Goal: Task Accomplishment & Management: Complete application form

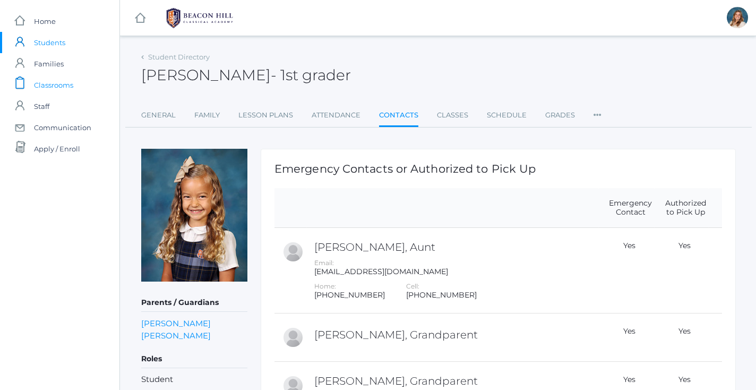
click at [58, 78] on span "Classrooms" at bounding box center [53, 84] width 39 height 21
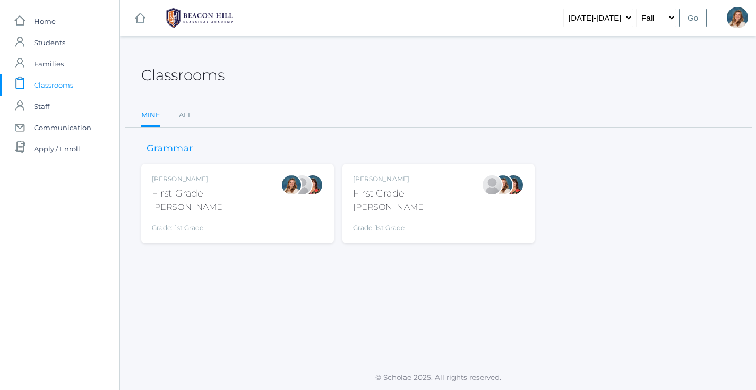
click at [273, 195] on div "Liv Barber First Grade Barber Grade: 1st Grade 01LA" at bounding box center [238, 203] width 172 height 58
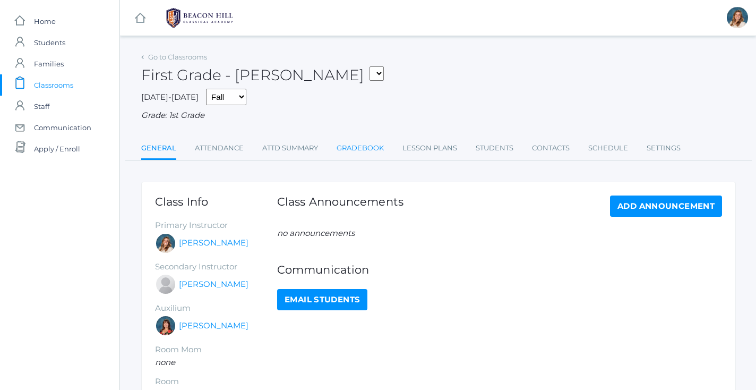
click at [370, 145] on link "Gradebook" at bounding box center [360, 148] width 47 height 21
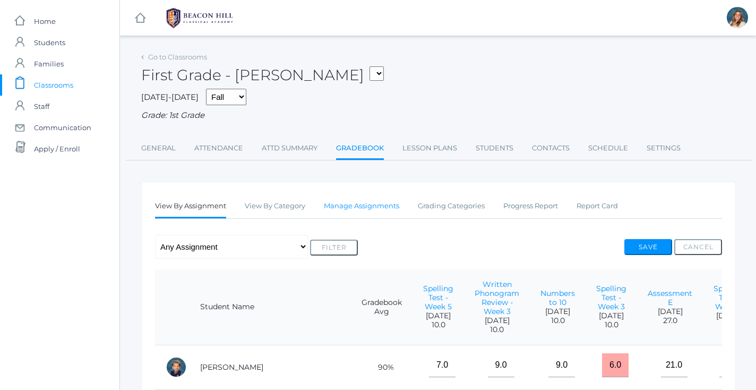
click at [361, 204] on link "Manage Assignments" at bounding box center [361, 205] width 75 height 21
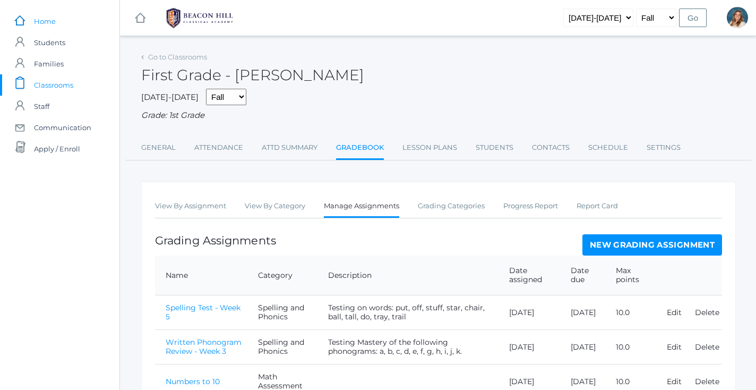
click at [41, 22] on span "Home" at bounding box center [45, 21] width 22 height 21
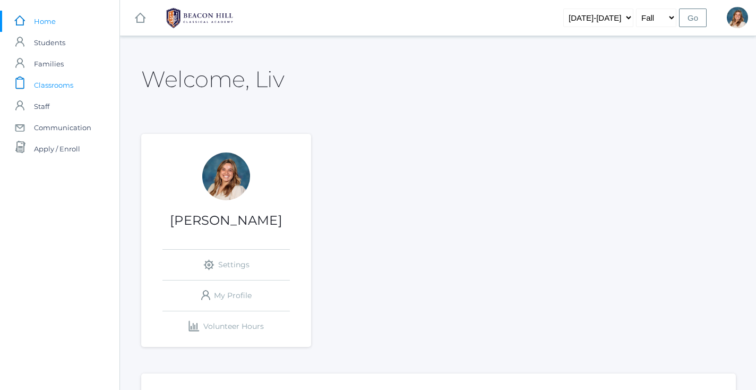
click at [56, 85] on span "Classrooms" at bounding box center [53, 84] width 39 height 21
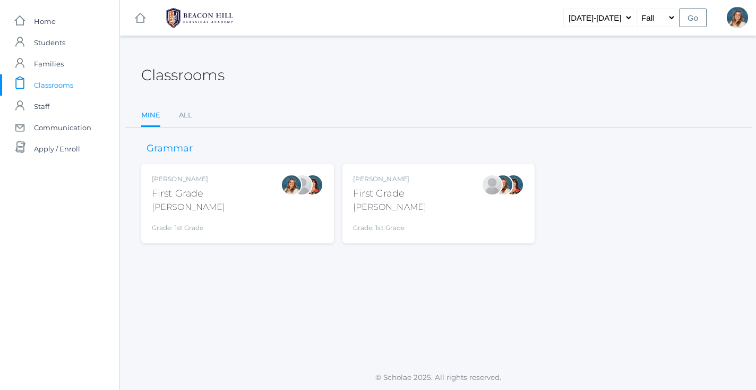
click at [252, 219] on div "[PERSON_NAME] First Grade [PERSON_NAME] Grade: 1st Grade 01LA" at bounding box center [238, 203] width 172 height 58
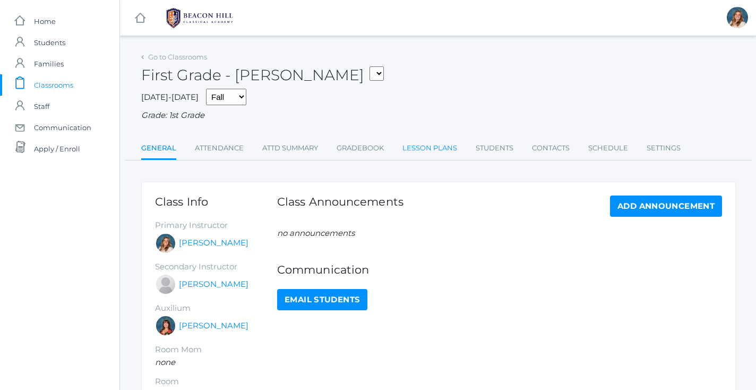
click at [415, 145] on link "Lesson Plans" at bounding box center [430, 148] width 55 height 21
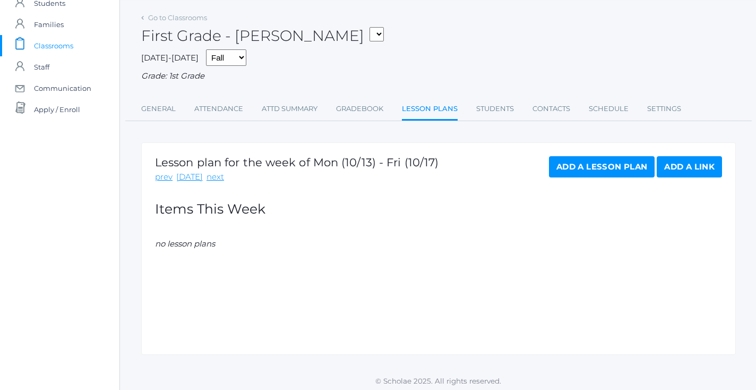
scroll to position [39, 0]
click at [589, 162] on link "Add a Lesson Plan" at bounding box center [602, 167] width 106 height 21
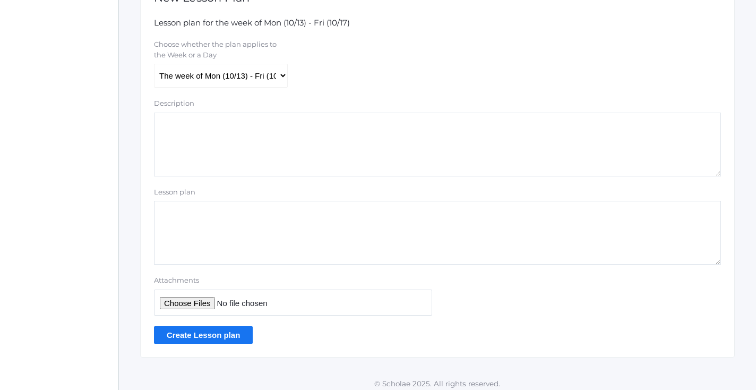
scroll to position [216, 1]
click at [192, 296] on input "Attachments" at bounding box center [293, 302] width 278 height 26
type input "C:\fakepath\1st grade Teacher Lesson Plans Week 8-2.pdf"
click at [189, 332] on input "Create Lesson plan" at bounding box center [203, 335] width 99 height 18
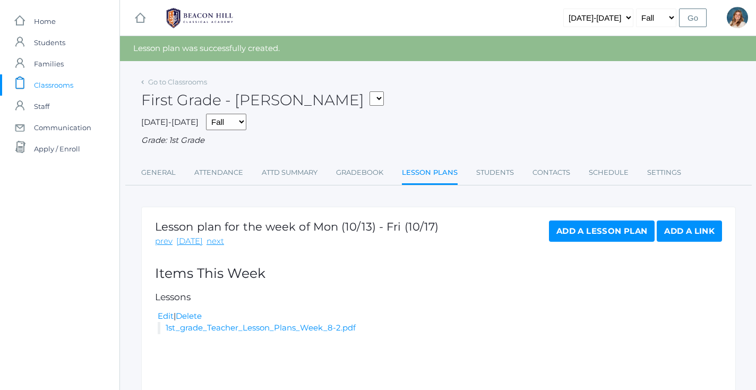
click at [61, 81] on span "Classrooms" at bounding box center [53, 84] width 39 height 21
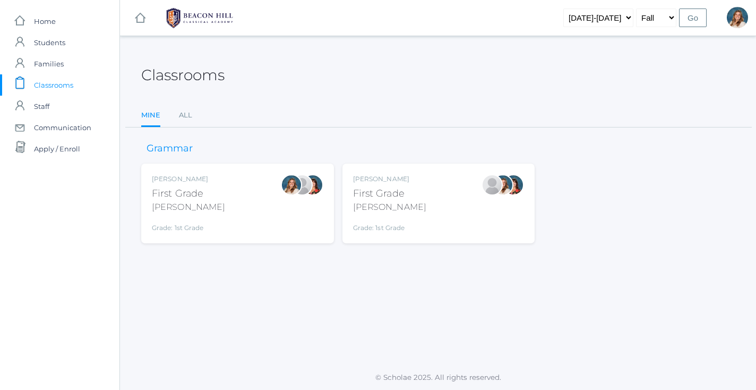
click at [449, 201] on div "Jaimie Watson First Grade Watson Grade: 1st Grade 01LA" at bounding box center [439, 203] width 172 height 58
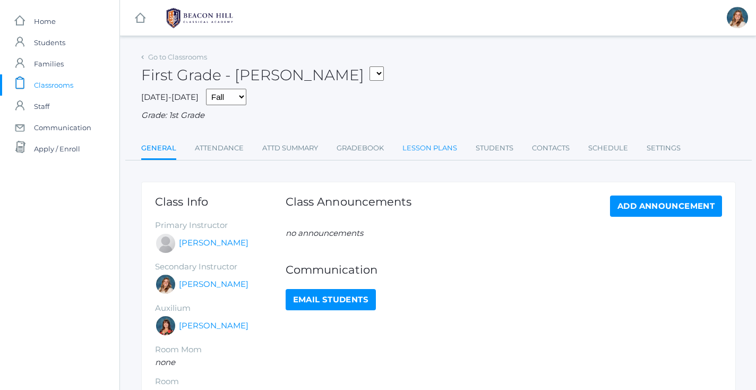
click at [442, 145] on link "Lesson Plans" at bounding box center [430, 148] width 55 height 21
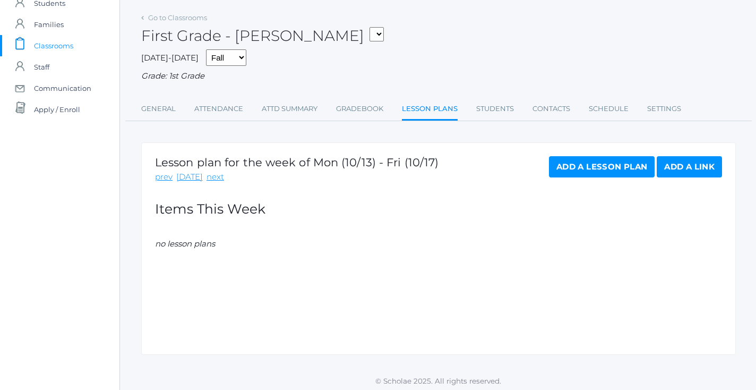
scroll to position [39, 0]
click at [629, 161] on link "Add a Lesson Plan" at bounding box center [602, 167] width 106 height 21
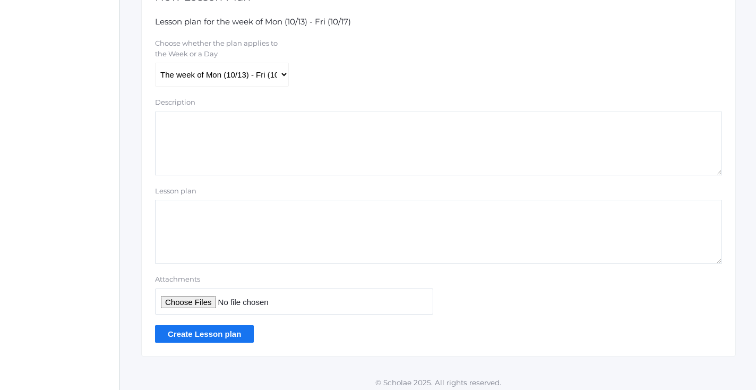
scroll to position [216, 0]
click at [193, 305] on input "Attachments" at bounding box center [294, 302] width 278 height 26
type input "C:\fakepath\1st grade Teacher Lesson Plans Week 8-2.pdf"
click at [222, 332] on input "Create Lesson plan" at bounding box center [204, 335] width 99 height 18
